Goal: Task Accomplishment & Management: Complete application form

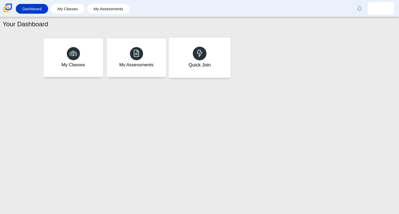
click at [196, 55] on icon at bounding box center [199, 52] width 7 height 7
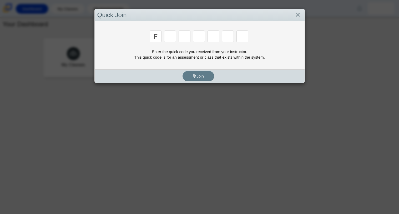
type input "F"
type input "7"
type input "m"
type input "c"
type input "h"
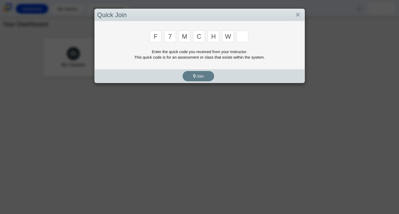
type input "w"
type input "k"
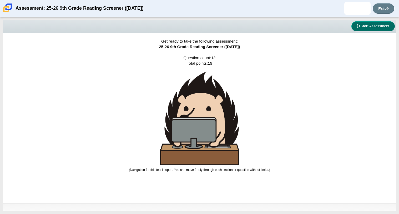
click at [369, 28] on button "Start Assessment" at bounding box center [373, 26] width 43 height 10
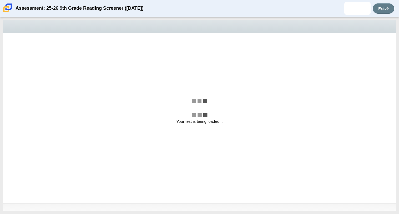
select select "ccc5b315-3c7c-471c-bf90-f22c8299c798"
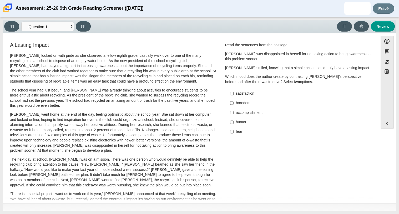
click at [132, 129] on p "[PERSON_NAME] went home at the end of the day, feeling optimistic about the sch…" at bounding box center [113, 132] width 207 height 41
click at [230, 91] on input "satisfaction satisfaction" at bounding box center [231, 93] width 3 height 9
checkbox input "true"
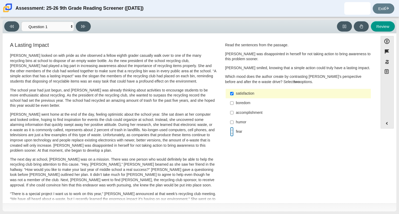
click at [230, 132] on input "fear fear" at bounding box center [231, 131] width 3 height 9
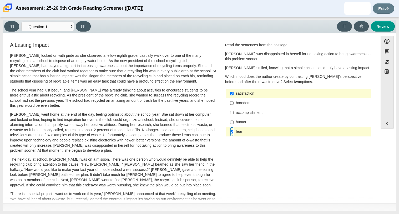
click at [230, 132] on input "fear fear" at bounding box center [231, 131] width 3 height 9
checkbox input "false"
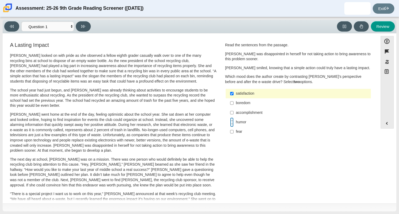
click at [230, 124] on input "humor humor" at bounding box center [231, 122] width 3 height 9
checkbox input "true"
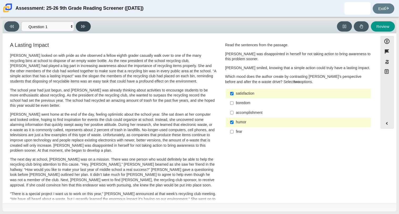
click at [86, 27] on button at bounding box center [83, 26] width 15 height 10
select select "0ff64528-ffd7-428d-b192-babfaadd44e8"
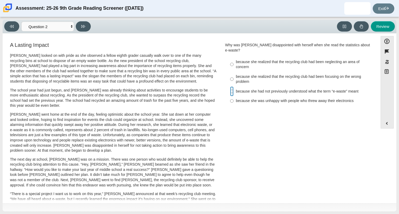
click at [230, 87] on input "because she had not previously understood what the term “e-waste” meant because…" at bounding box center [231, 91] width 3 height 9
radio input "true"
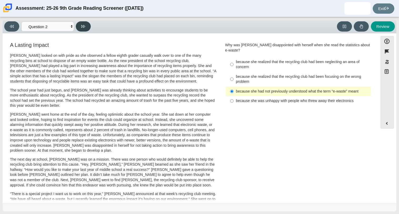
click at [85, 27] on icon at bounding box center [83, 26] width 4 height 4
select select "7ce3d843-6974-4858-901c-1ff39630e843"
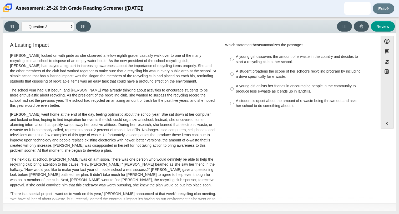
click at [244, 73] on div "A student broadens the scope of her school’s recycling program by including a d…" at bounding box center [302, 74] width 133 height 10
click at [234, 73] on input "A student broadens the scope of her school’s recycling program by including a d…" at bounding box center [231, 74] width 3 height 15
radio input "true"
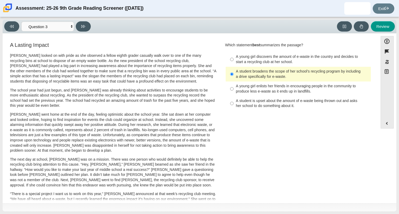
click at [236, 104] on div "A student is upset about the amount of e-waste being thrown out and asks her sc…" at bounding box center [302, 103] width 133 height 10
click at [234, 104] on input "A student is upset about the amount of e-waste being thrown out and asks her sc…" at bounding box center [231, 103] width 3 height 15
radio input "true"
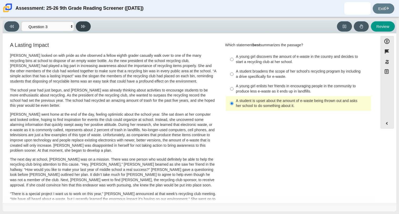
click at [80, 25] on button at bounding box center [83, 26] width 15 height 10
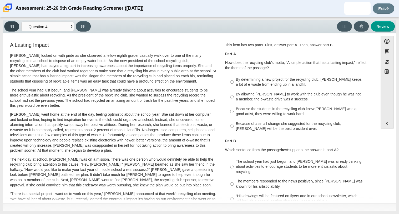
click at [6, 27] on button at bounding box center [11, 26] width 15 height 10
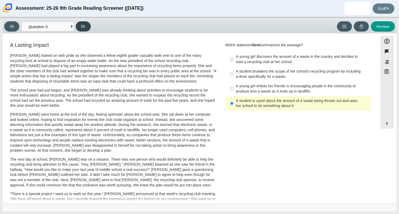
click at [85, 31] on button at bounding box center [83, 26] width 15 height 10
select select "ca9ea0f1-49c5-4bd1-83b0-472c18652b42"
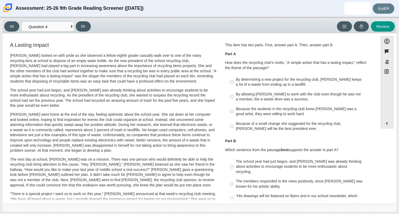
click at [249, 94] on div "By allowing Juan Carlos to work with the club even though he was not a member, …" at bounding box center [302, 97] width 133 height 10
click at [234, 94] on input "By allowing Juan Carlos to work with the club even though he was not a member, …" at bounding box center [231, 96] width 3 height 15
radio input "true"
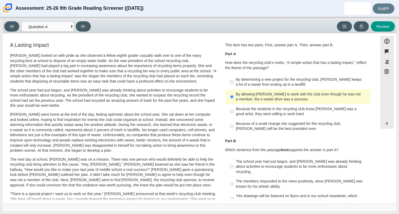
click at [240, 93] on div "By allowing Juan Carlos to work with the club even though he was not a member, …" at bounding box center [302, 97] width 133 height 10
click at [234, 93] on input "By allowing Juan Carlos to work with the club even though he was not a member, …" at bounding box center [231, 96] width 3 height 15
click at [236, 85] on div "By determining a new project for the recycling club, Scarlett keeps a lot of e-…" at bounding box center [302, 82] width 133 height 10
click at [234, 85] on input "By determining a new project for the recycling club, Scarlett keeps a lot of e-…" at bounding box center [231, 82] width 3 height 15
radio input "true"
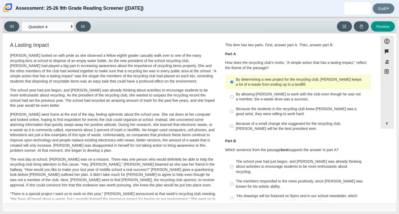
click at [232, 125] on label "Because of a small change she suggested for the recycling club, Scarlett will b…" at bounding box center [299, 126] width 144 height 15
click at [232, 125] on input "Because of a small change she suggested for the recycling club, Scarlett will b…" at bounding box center [231, 126] width 3 height 15
radio input "true"
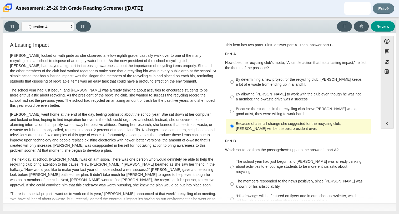
click at [374, 109] on div "Feature A Lasting Impact Scarlett looked on with pride as she observed a fellow…" at bounding box center [190, 119] width 370 height 164
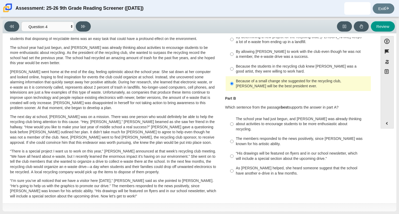
scroll to position [43, 0]
click at [253, 124] on div "The school year had just begun, and Scarlett was already thinking about activit…" at bounding box center [302, 124] width 133 height 16
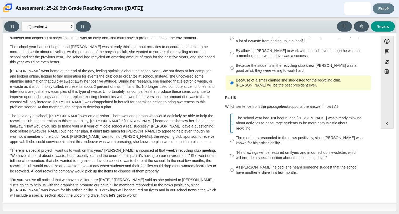
click at [234, 124] on input "The school year had just begun, and Scarlett was already thinking about activit…" at bounding box center [231, 123] width 3 height 20
radio input "true"
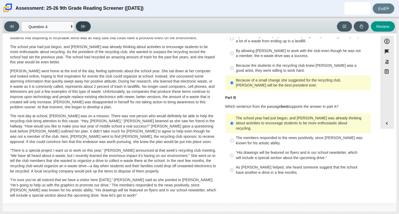
click at [81, 30] on button at bounding box center [83, 26] width 15 height 10
select select "e41f1a79-e29f-4095-8030-a53364015bed"
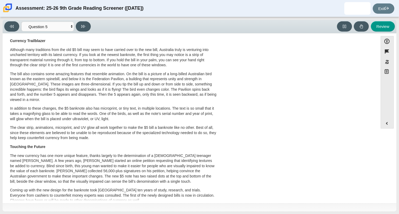
scroll to position [110, 0]
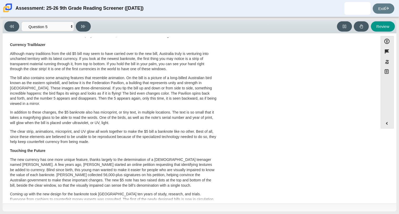
click at [373, 157] on div "A New Kind of Banknote A Cool Five Banknotes, or paper money, have been used in…" at bounding box center [190, 82] width 370 height 303
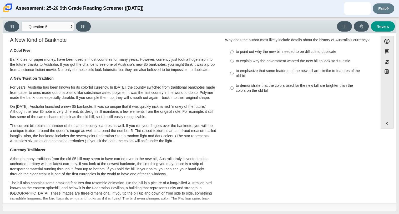
scroll to position [0, 0]
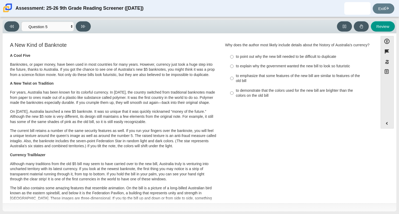
click at [250, 82] on div "to emphasize that some features of the new bill are similar to features of the …" at bounding box center [302, 78] width 133 height 10
click at [234, 82] on input "to emphasize that some features of the new bill are similar to features of the …" at bounding box center [231, 78] width 3 height 15
radio input "true"
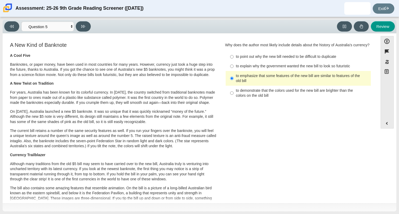
click at [259, 58] on label "to point out why the new bill needed to be difficult to duplicate to point out …" at bounding box center [299, 56] width 144 height 9
click at [234, 58] on input "to point out why the new bill needed to be difficult to duplicate to point out …" at bounding box center [231, 56] width 3 height 9
radio input "true"
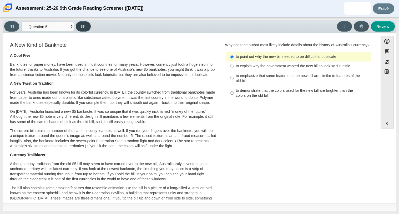
click at [76, 27] on button at bounding box center [83, 26] width 15 height 10
select select "69146e31-7b3d-4a3e-9ce6-f30c24342ae0"
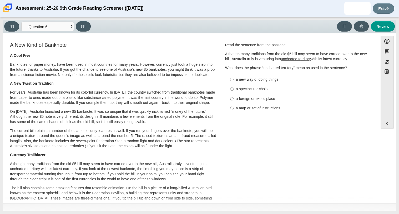
click at [297, 58] on u "uncharted territory" at bounding box center [296, 59] width 30 height 5
click at [255, 82] on div "a new way of doing things" at bounding box center [302, 79] width 133 height 5
click at [234, 82] on input "a new way of doing things a new way of doing things" at bounding box center [231, 79] width 3 height 9
radio input "true"
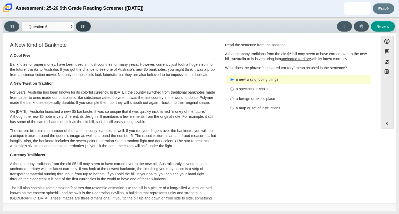
click at [83, 31] on button at bounding box center [83, 26] width 15 height 10
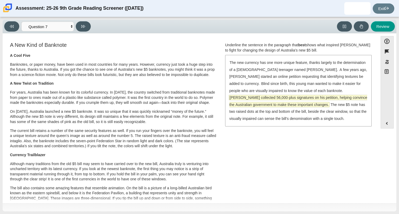
click at [245, 98] on span "McLeod collected 56,000-plus signatures on his petition, helping convince the A…" at bounding box center [299, 101] width 138 height 12
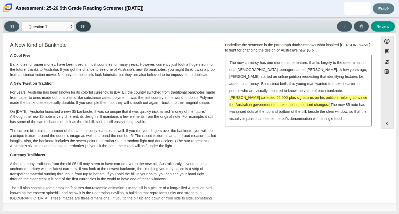
click at [82, 26] on icon at bounding box center [83, 26] width 4 height 4
select select "ea8338c2-a6a3-418e-a305-2b963b54a290"
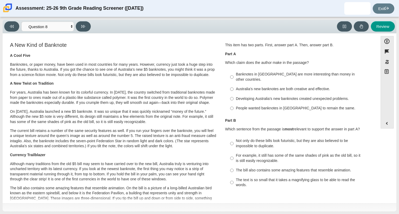
click at [276, 87] on div "Australia’s new banknotes are both creative and effective." at bounding box center [302, 89] width 133 height 5
click at [234, 84] on input "Australia’s new banknotes are both creative and effective. Australia’s new bank…" at bounding box center [231, 88] width 3 height 9
radio input "true"
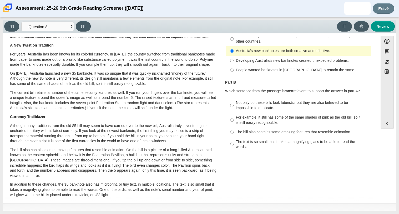
scroll to position [39, 0]
click at [266, 129] on div "The bill also contains some amazing features that resemble animation." at bounding box center [302, 131] width 133 height 5
click at [234, 128] on input "The bill also contains some amazing features that resemble animation. The bill …" at bounding box center [231, 131] width 3 height 9
radio input "true"
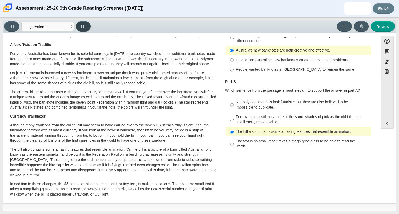
click at [83, 24] on icon at bounding box center [83, 26] width 4 height 4
select select "89f058d6-b15c-4ef5-a4b3-fdaffb8868b6"
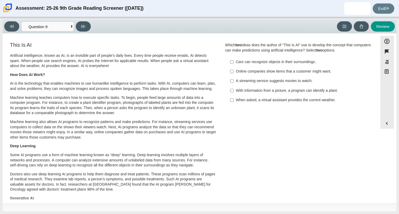
click at [232, 101] on label "When asked, a virtual assistant provides the current weather. When asked, a vir…" at bounding box center [299, 100] width 144 height 9
click at [232, 101] on input "When asked, a virtual assistant provides the current weather. When asked, a vir…" at bounding box center [231, 100] width 3 height 9
checkbox input "true"
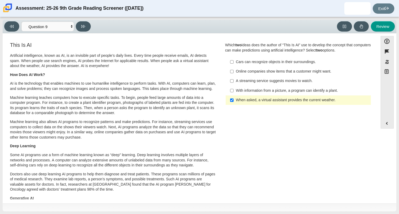
click at [228, 90] on label "With information from a picture, a program can identify a plant. With informati…" at bounding box center [299, 90] width 144 height 9
click at [230, 90] on input "With information from a picture, a program can identify a plant. With informati…" at bounding box center [231, 90] width 3 height 9
checkbox input "true"
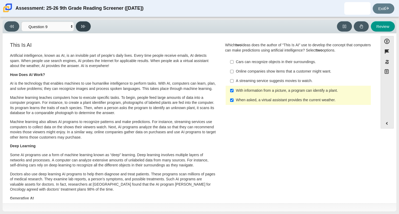
click at [82, 24] on icon at bounding box center [83, 26] width 4 height 4
select select "cdf3c14e-a918-44d1-9b63-3db0fa81641e"
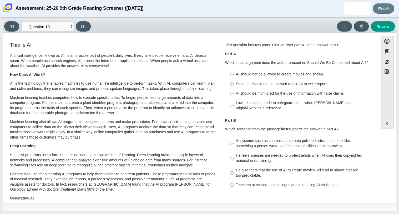
click at [227, 106] on label "Laws should be made to safeguard rights when AI uses original work as a referen…" at bounding box center [299, 105] width 144 height 15
click at [230, 106] on input "Laws should be made to safeguard rights when AI uses original work as a referen…" at bounding box center [231, 105] width 3 height 15
radio input "true"
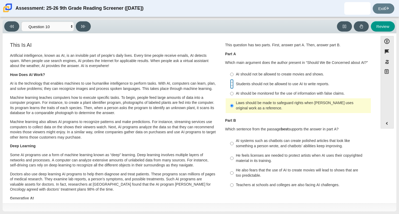
click at [230, 83] on input "Students should not be allowed to use AI to write reports. Students should not …" at bounding box center [231, 83] width 3 height 9
radio input "true"
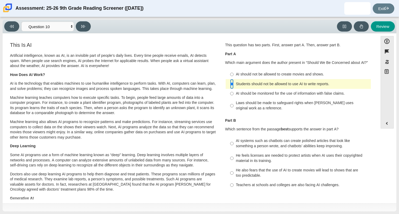
click at [230, 83] on input "Students should not be allowed to use AI to write reports. Students should not …" at bounding box center [231, 83] width 3 height 9
click at [85, 25] on icon at bounding box center [83, 26] width 4 height 4
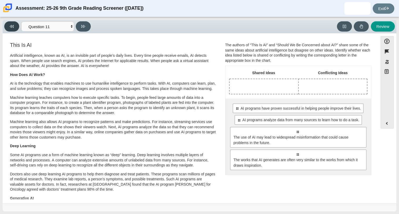
click at [11, 29] on button at bounding box center [11, 26] width 15 height 10
select select "cdf3c14e-a918-44d1-9b63-3db0fa81641e"
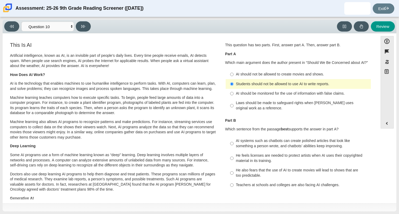
click at [294, 147] on div "AI systems such as chatbots can create polished articles that look like somethi…" at bounding box center [302, 143] width 133 height 10
click at [234, 147] on input "AI systems such as chatbots can create polished articles that look like somethi…" at bounding box center [231, 143] width 3 height 15
radio input "true"
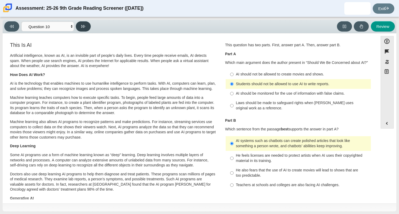
click at [87, 27] on button at bounding box center [83, 26] width 15 height 10
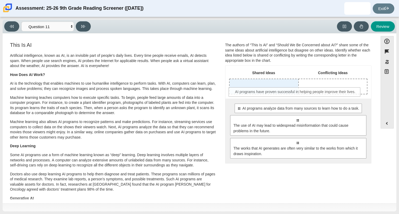
drag, startPoint x: 290, startPoint y: 107, endPoint x: 288, endPoint y: 91, distance: 16.7
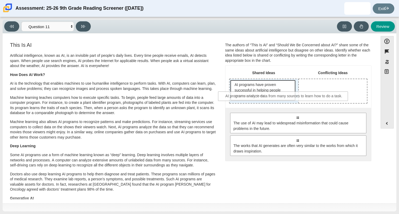
drag, startPoint x: 277, startPoint y: 115, endPoint x: 263, endPoint y: 94, distance: 25.0
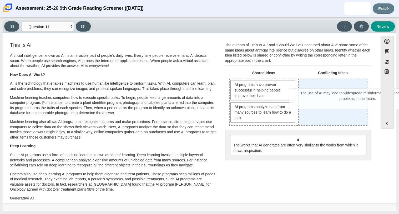
drag, startPoint x: 261, startPoint y: 140, endPoint x: 323, endPoint y: 96, distance: 76.4
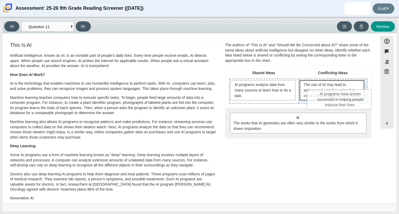
drag, startPoint x: 258, startPoint y: 88, endPoint x: 336, endPoint y: 97, distance: 78.4
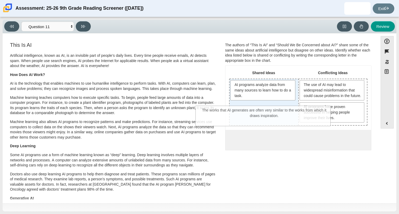
drag, startPoint x: 303, startPoint y: 148, endPoint x: 270, endPoint y: 113, distance: 47.8
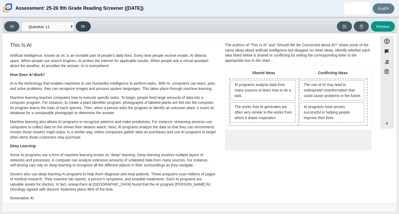
click at [85, 28] on button at bounding box center [83, 26] width 15 height 10
select select "c3effed4-44ce-4a19-bd96-1787f34e9b4c"
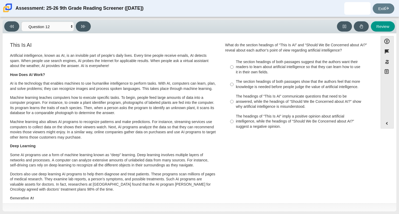
click at [248, 64] on div "The section headings of both passages suggest that the authors want their reade…" at bounding box center [302, 67] width 133 height 16
click at [234, 64] on input "The section headings of both passages suggest that the authors want their reade…" at bounding box center [231, 67] width 3 height 20
radio input "true"
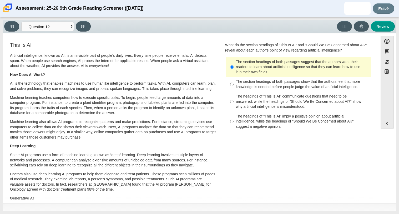
click at [275, 102] on div "The headings of “This Is AI” communicate questions that need to be answered, wh…" at bounding box center [302, 102] width 133 height 16
click at [234, 102] on input "The headings of “This Is AI” communicate questions that need to be answered, wh…" at bounding box center [231, 102] width 3 height 20
radio input "true"
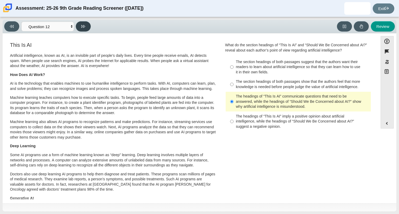
click at [87, 27] on button at bounding box center [83, 26] width 15 height 10
select select "review"
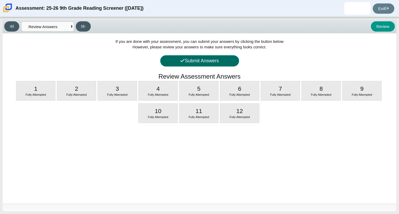
click at [205, 61] on button "Submit Answers" at bounding box center [199, 60] width 79 height 11
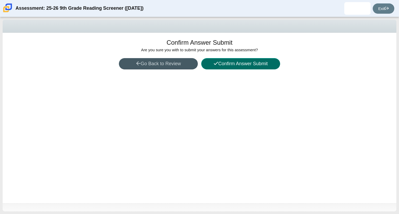
click at [229, 64] on button "Confirm Answer Submit" at bounding box center [240, 63] width 79 height 11
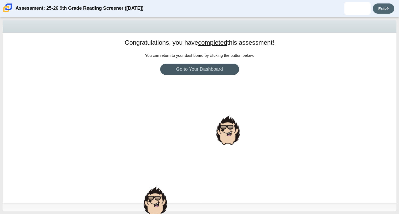
click at [386, 5] on link "Exit" at bounding box center [384, 8] width 22 height 10
